Goal: Check status: Check status

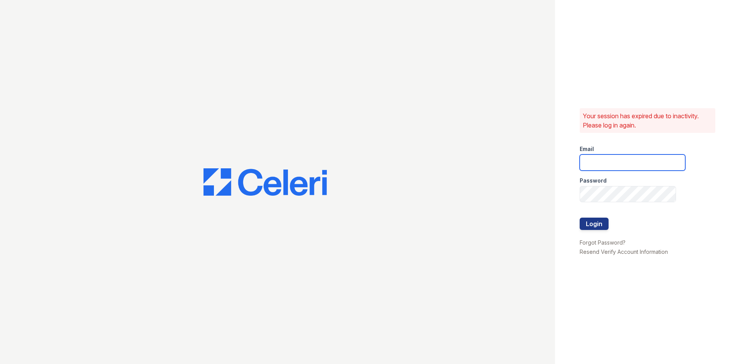
type input "donnelld@livebe.com"
click at [596, 221] on button "Login" at bounding box center [594, 224] width 29 height 12
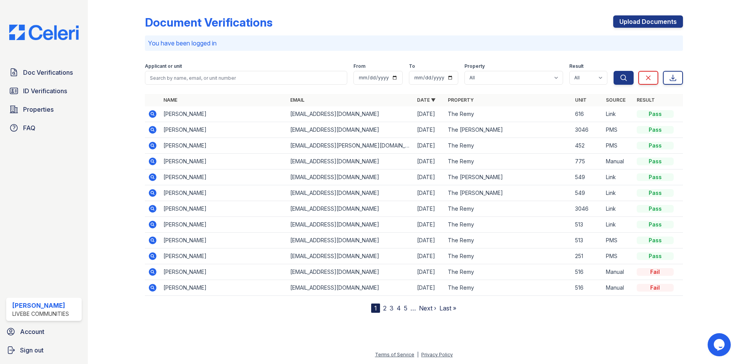
click at [152, 113] on icon at bounding box center [152, 114] width 2 height 2
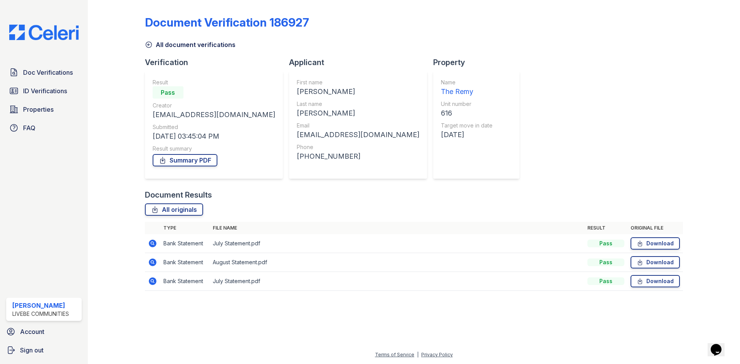
click at [155, 240] on icon at bounding box center [152, 243] width 9 height 9
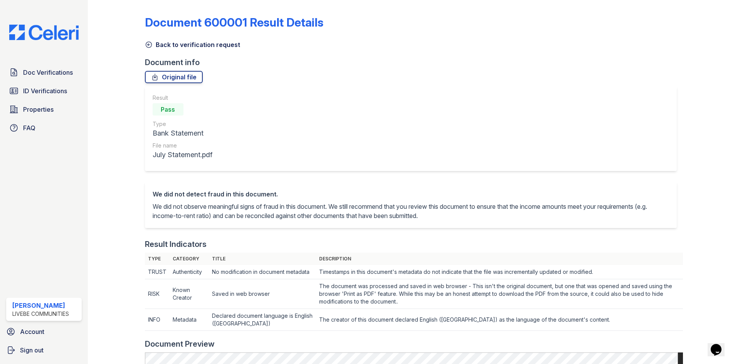
click at [150, 45] on icon at bounding box center [149, 45] width 8 height 8
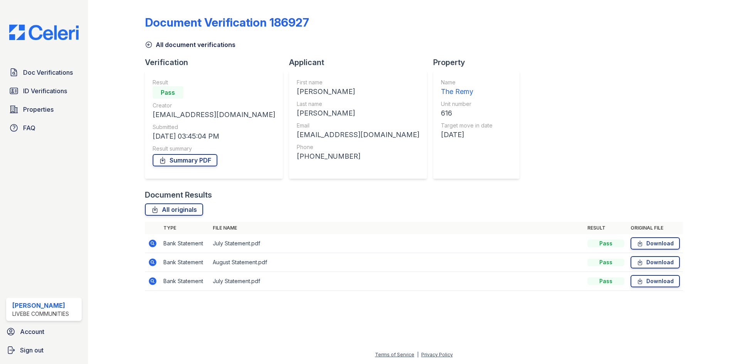
click at [151, 44] on icon at bounding box center [149, 45] width 8 height 8
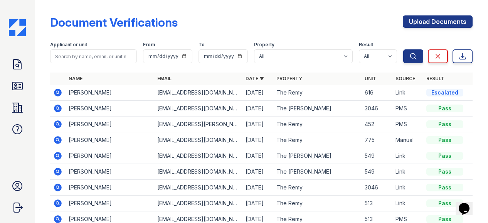
scroll to position [39, 0]
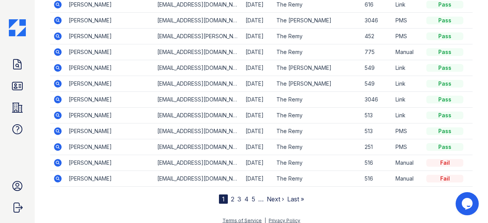
scroll to position [93, 0]
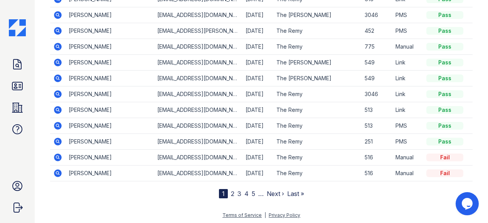
click at [231, 190] on link "2" at bounding box center [232, 194] width 3 height 8
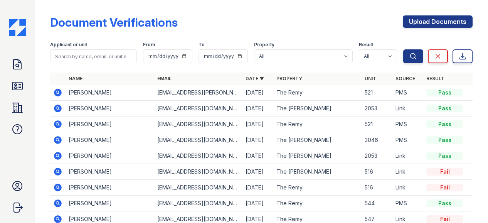
scroll to position [93, 0]
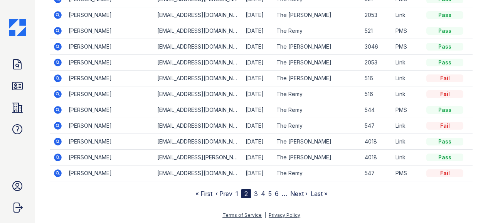
click at [236, 194] on link "1" at bounding box center [237, 194] width 3 height 8
